Goal: Task Accomplishment & Management: Complete application form

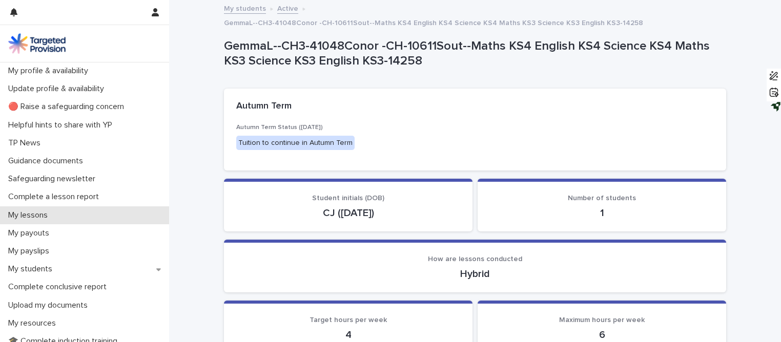
click at [67, 216] on div "My lessons" at bounding box center [84, 215] width 169 height 18
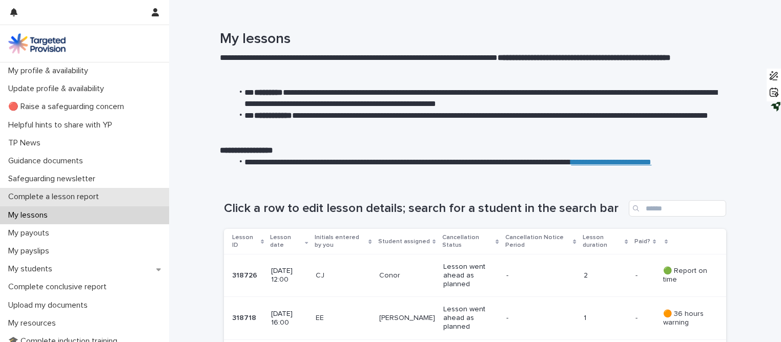
click at [51, 199] on p "Complete a lesson report" at bounding box center [55, 197] width 103 height 10
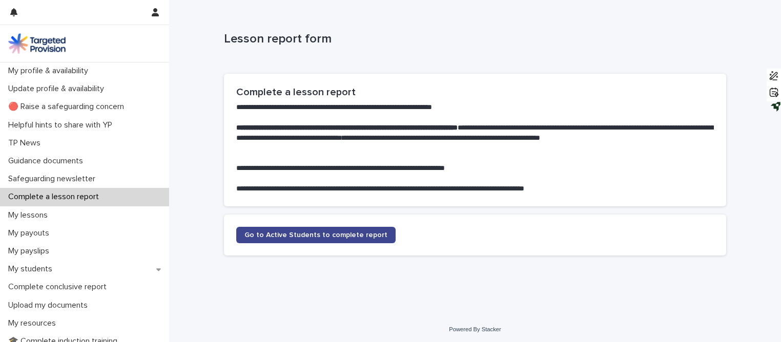
click at [248, 235] on span "Go to Active Students to complete report" at bounding box center [315, 234] width 143 height 7
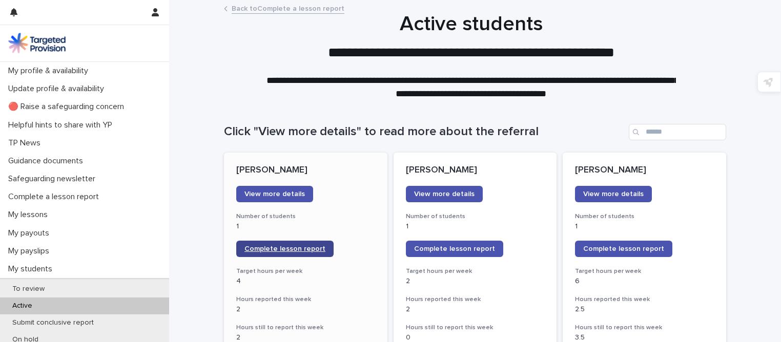
click at [252, 245] on link "Complete lesson report" at bounding box center [284, 249] width 97 height 16
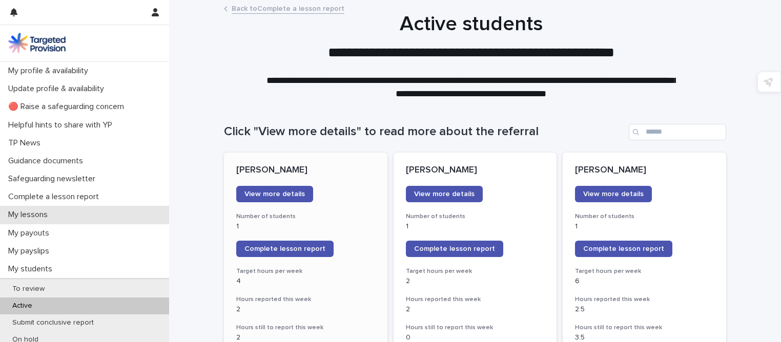
click at [47, 220] on div "My lessons" at bounding box center [84, 215] width 169 height 18
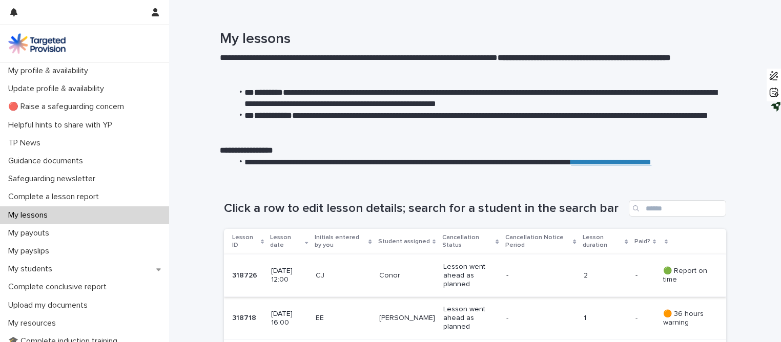
scroll to position [142, 0]
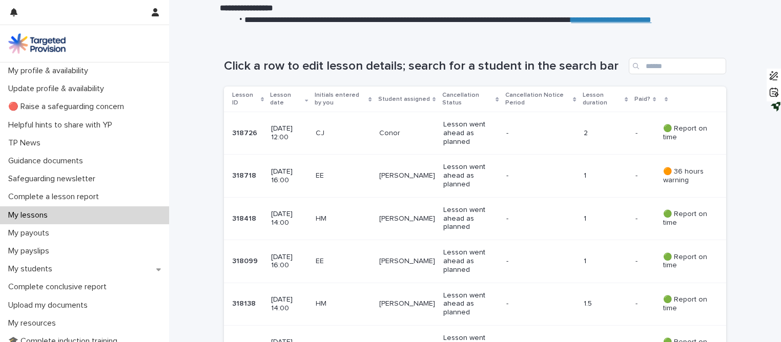
click at [286, 151] on td "17 September 2025 12:00" at bounding box center [289, 133] width 44 height 43
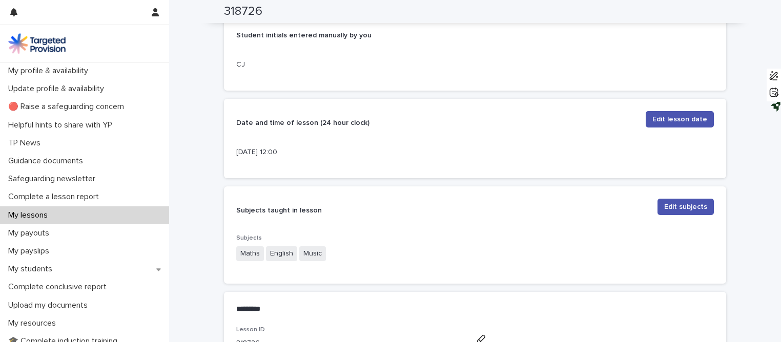
scroll to position [404, 0]
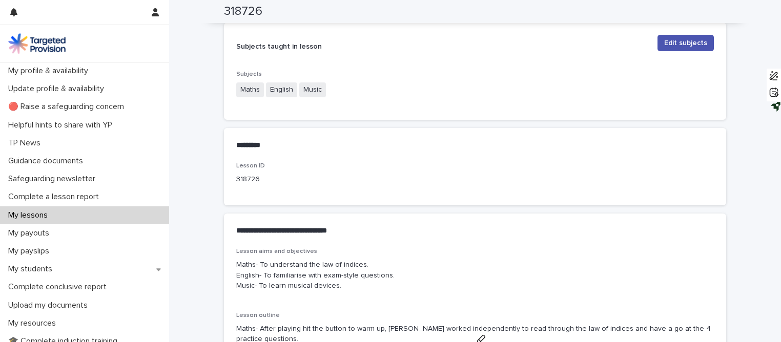
click at [286, 151] on div "********* •••" at bounding box center [475, 145] width 502 height 35
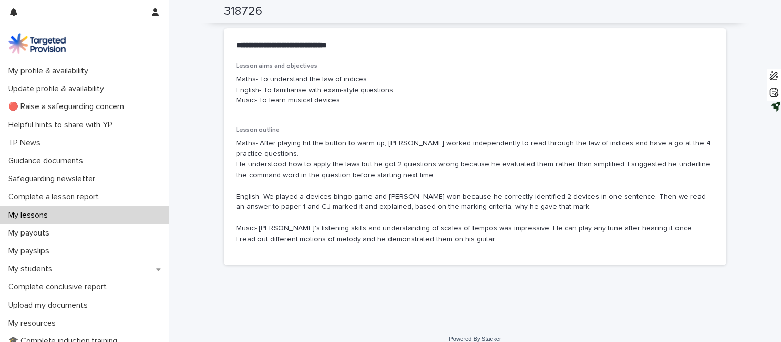
scroll to position [588, 0]
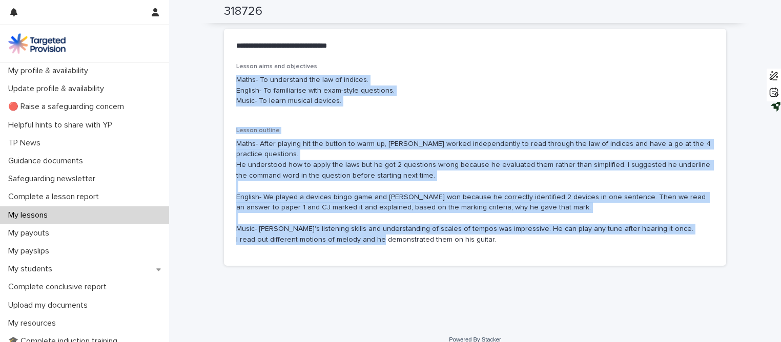
drag, startPoint x: 232, startPoint y: 78, endPoint x: 512, endPoint y: 237, distance: 321.8
click at [512, 237] on div "Lesson aims and objectives Maths- To understand the law of indices. English- To…" at bounding box center [474, 158] width 477 height 190
copy div "Maths- To understand the law of indices. English- To familiarise with exam-styl…"
click at [78, 217] on div "My lessons" at bounding box center [84, 215] width 169 height 18
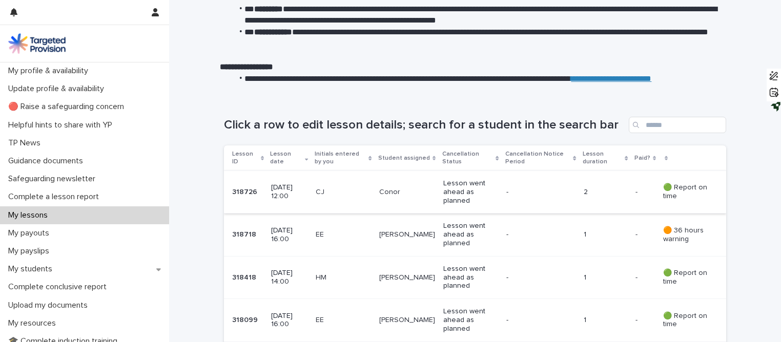
scroll to position [83, 0]
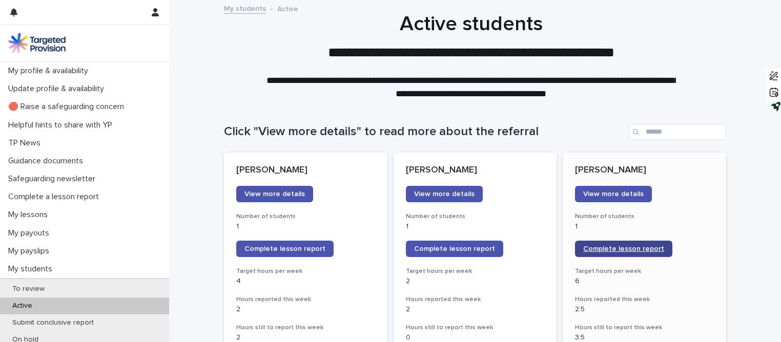
click at [602, 243] on link "Complete lesson report" at bounding box center [623, 249] width 97 height 16
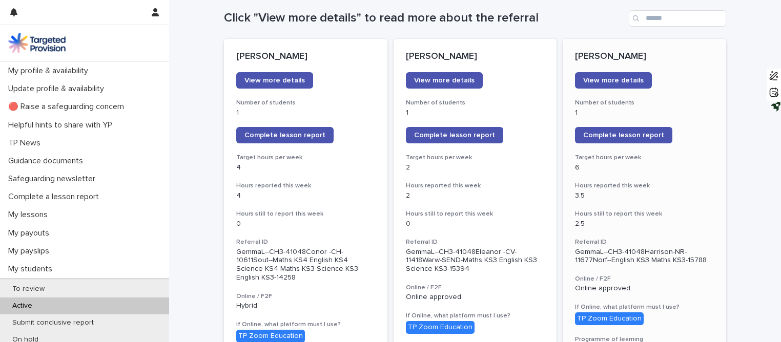
scroll to position [88, 0]
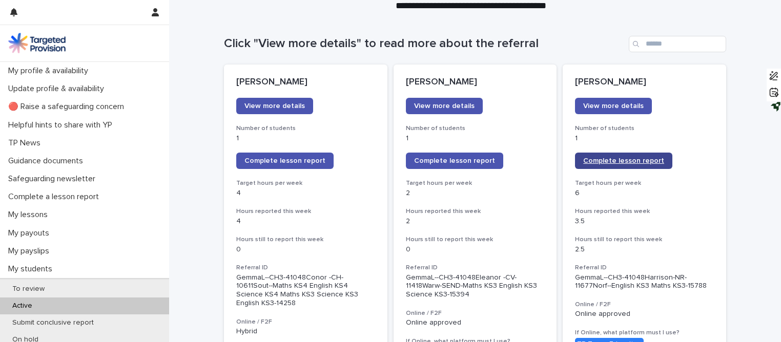
click at [605, 166] on link "Complete lesson report" at bounding box center [623, 161] width 97 height 16
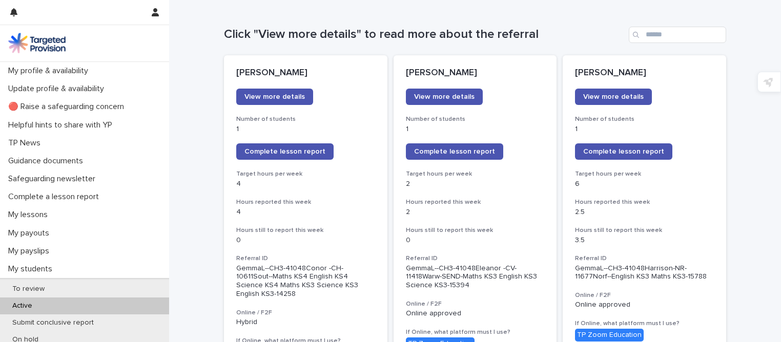
scroll to position [194, 0]
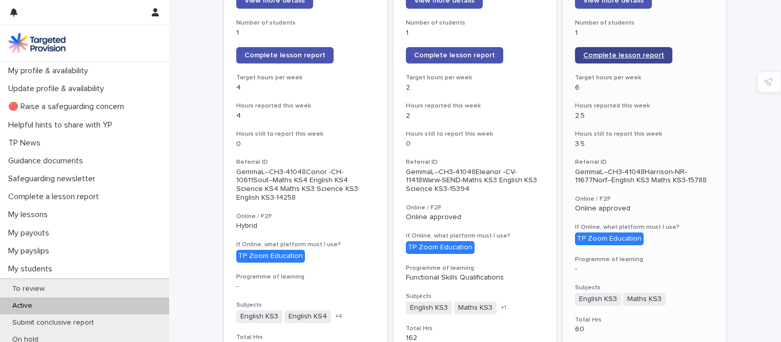
click at [592, 54] on span "Complete lesson report" at bounding box center [623, 55] width 81 height 7
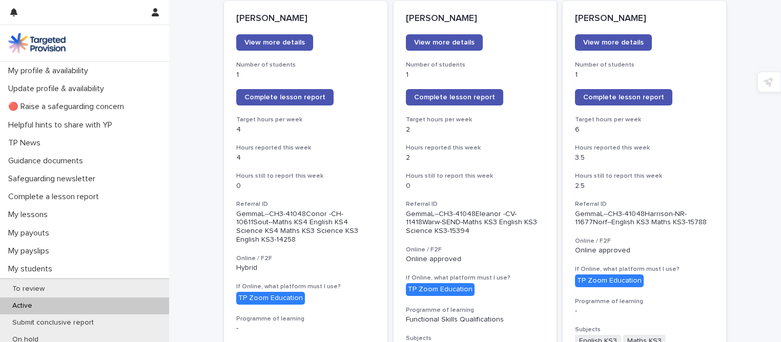
scroll to position [142, 0]
